Goal: Information Seeking & Learning: Learn about a topic

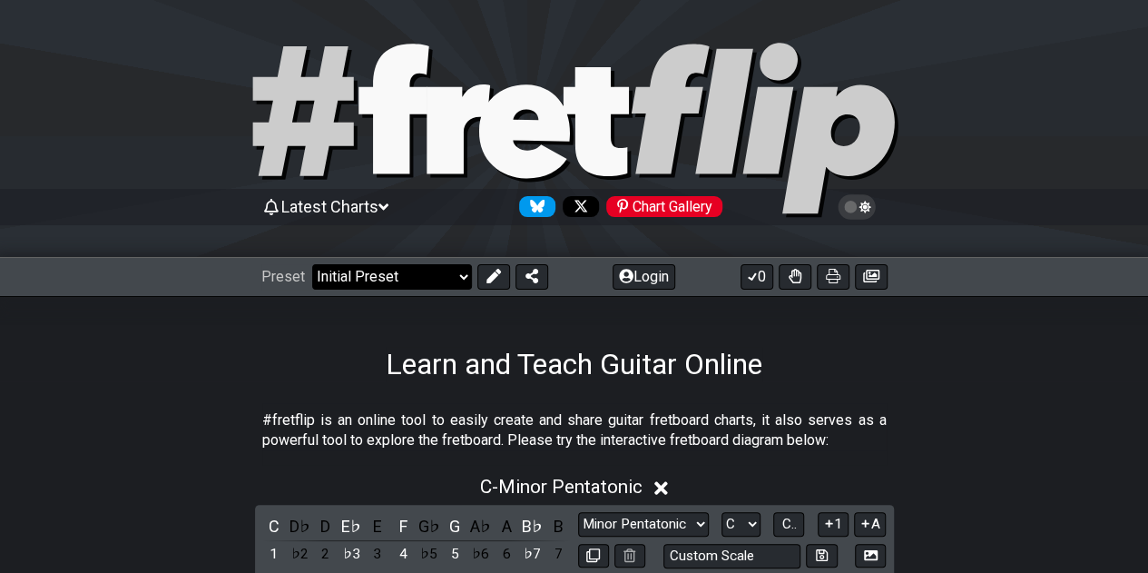
click at [410, 275] on select "Welcome to #fretflip! Initial Preset Custom Preset Minor Pentatonic Major Penta…" at bounding box center [392, 276] width 160 height 25
click at [312, 264] on select "Welcome to #fretflip! Initial Preset Custom Preset Minor Pentatonic Major Penta…" at bounding box center [392, 276] width 160 height 25
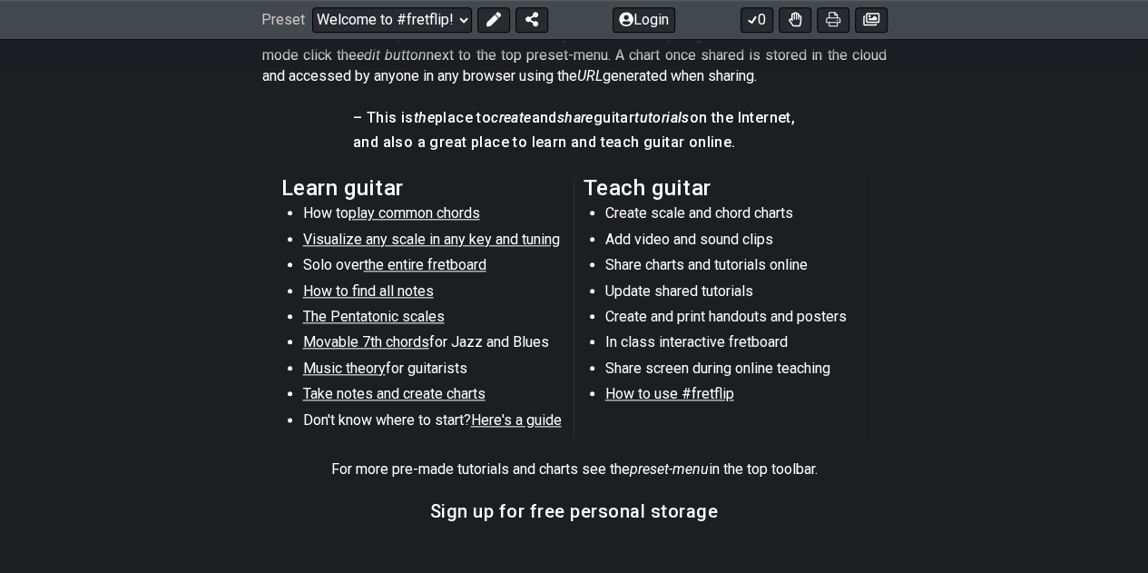
scroll to position [894, 0]
click at [361, 35] on div "Preset Welcome to #fretflip! Initial Preset Custom Preset Minor Pentatonic Majo…" at bounding box center [574, 20] width 1148 height 40
click at [387, 24] on select "Welcome to #fretflip! Initial Preset Custom Preset Minor Pentatonic Major Penta…" at bounding box center [392, 19] width 160 height 25
click at [312, 33] on select "Welcome to #fretflip! Initial Preset Custom Preset Minor Pentatonic Major Penta…" at bounding box center [392, 19] width 160 height 25
select select "/musical-notes-explained"
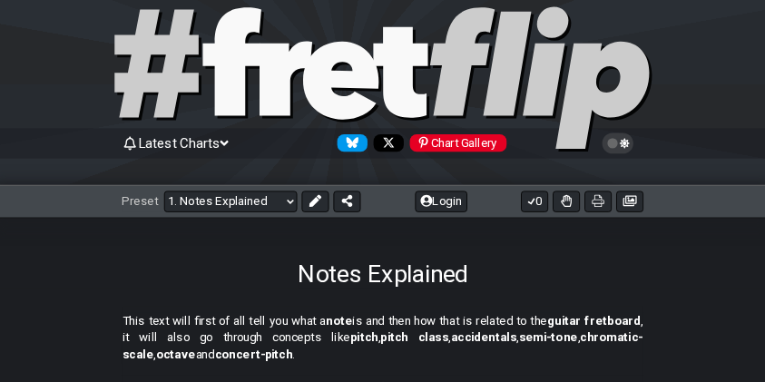
scroll to position [34, 0]
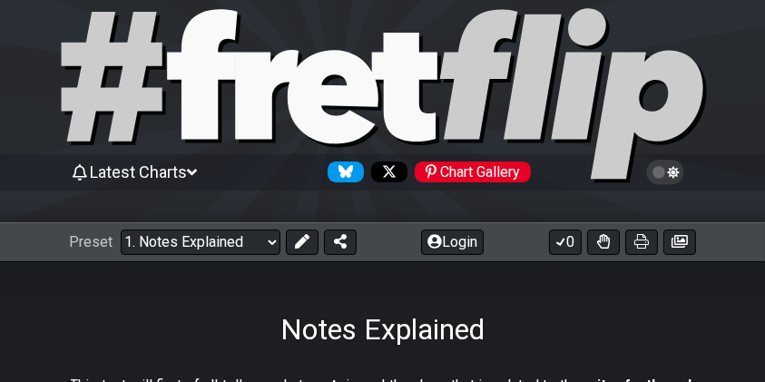
drag, startPoint x: 1070, startPoint y: 5, endPoint x: 533, endPoint y: 284, distance: 605.5
click at [533, 284] on div "Notes Explained" at bounding box center [382, 303] width 765 height 85
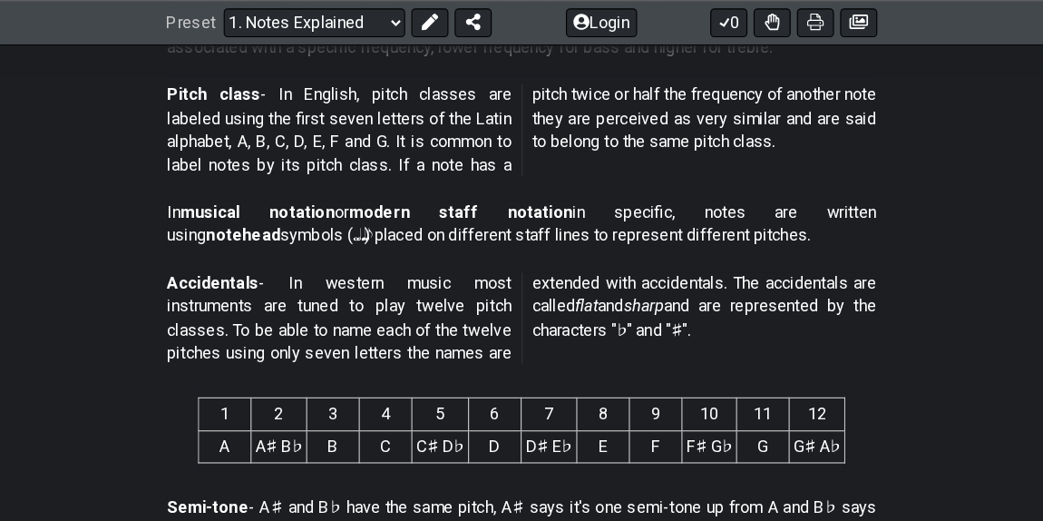
scroll to position [645, 0]
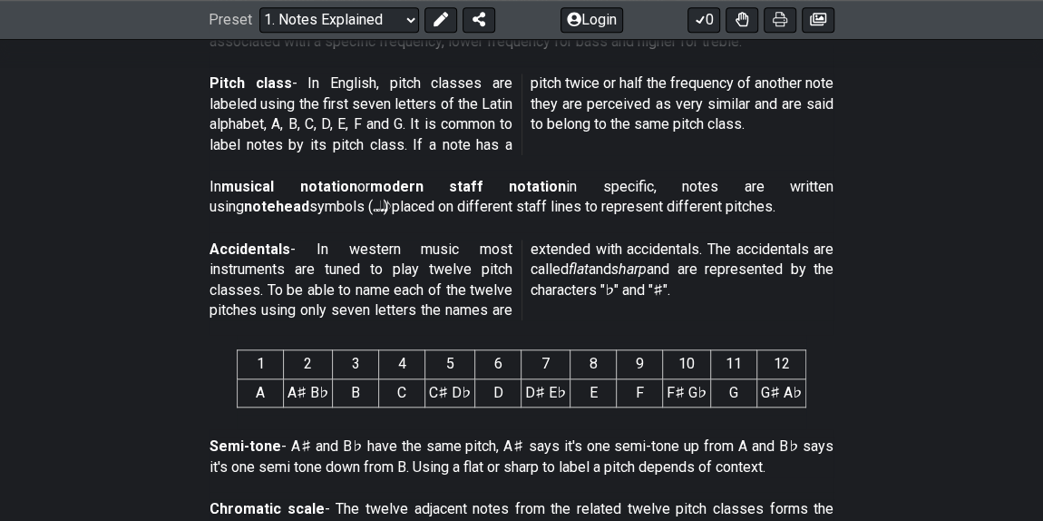
drag, startPoint x: 759, startPoint y: 0, endPoint x: 532, endPoint y: 261, distance: 346.6
click at [532, 261] on p "Accidentals - In western music most instruments are tuned to play twelve pitch …" at bounding box center [522, 281] width 624 height 82
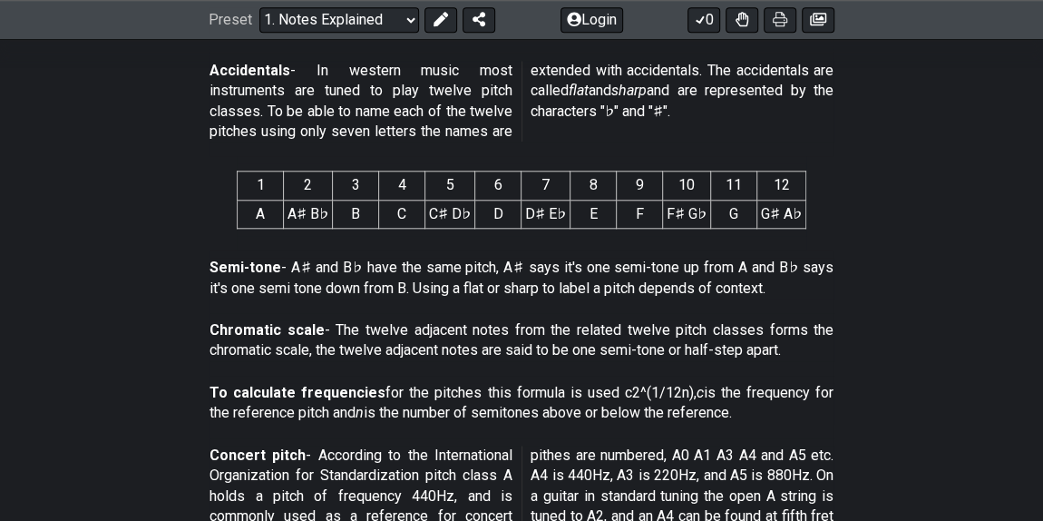
scroll to position [823, 0]
drag, startPoint x: 235, startPoint y: 171, endPoint x: 778, endPoint y: 215, distance: 544.3
click at [778, 215] on section "1 2 3 4 5 6 7 8 9 10 11 12 A A♯ B♭ B C C♯ D♭ D D♯ E♭ E F F♯ G♭ G G♯ A♭" at bounding box center [521, 204] width 1043 height 94
drag, startPoint x: 805, startPoint y: 215, endPoint x: 254, endPoint y: 207, distance: 550.8
click at [254, 207] on section "1 2 3 4 5 6 7 8 9 10 11 12 A A♯ B♭ B C C♯ D♭ D D♯ E♭ E F F♯ G♭ G G♯ A♭" at bounding box center [521, 204] width 1043 height 94
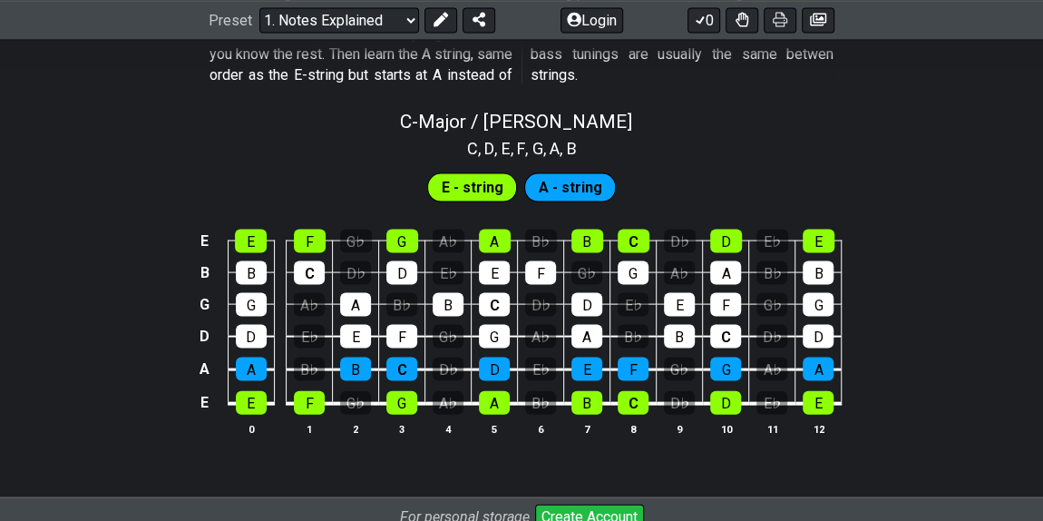
scroll to position [1766, 0]
